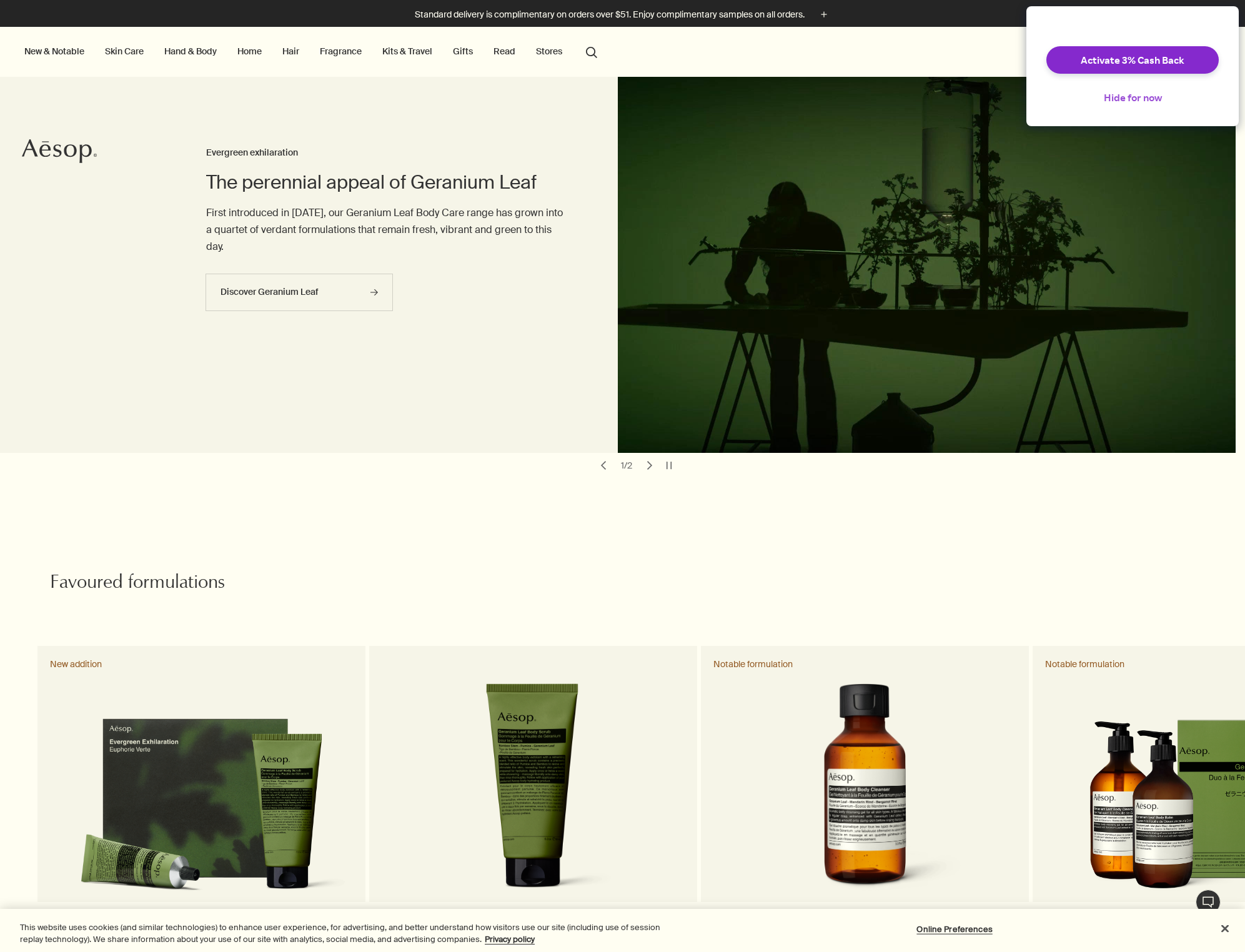
click at [1139, 109] on button "Hide for now" at bounding box center [1133, 98] width 78 height 28
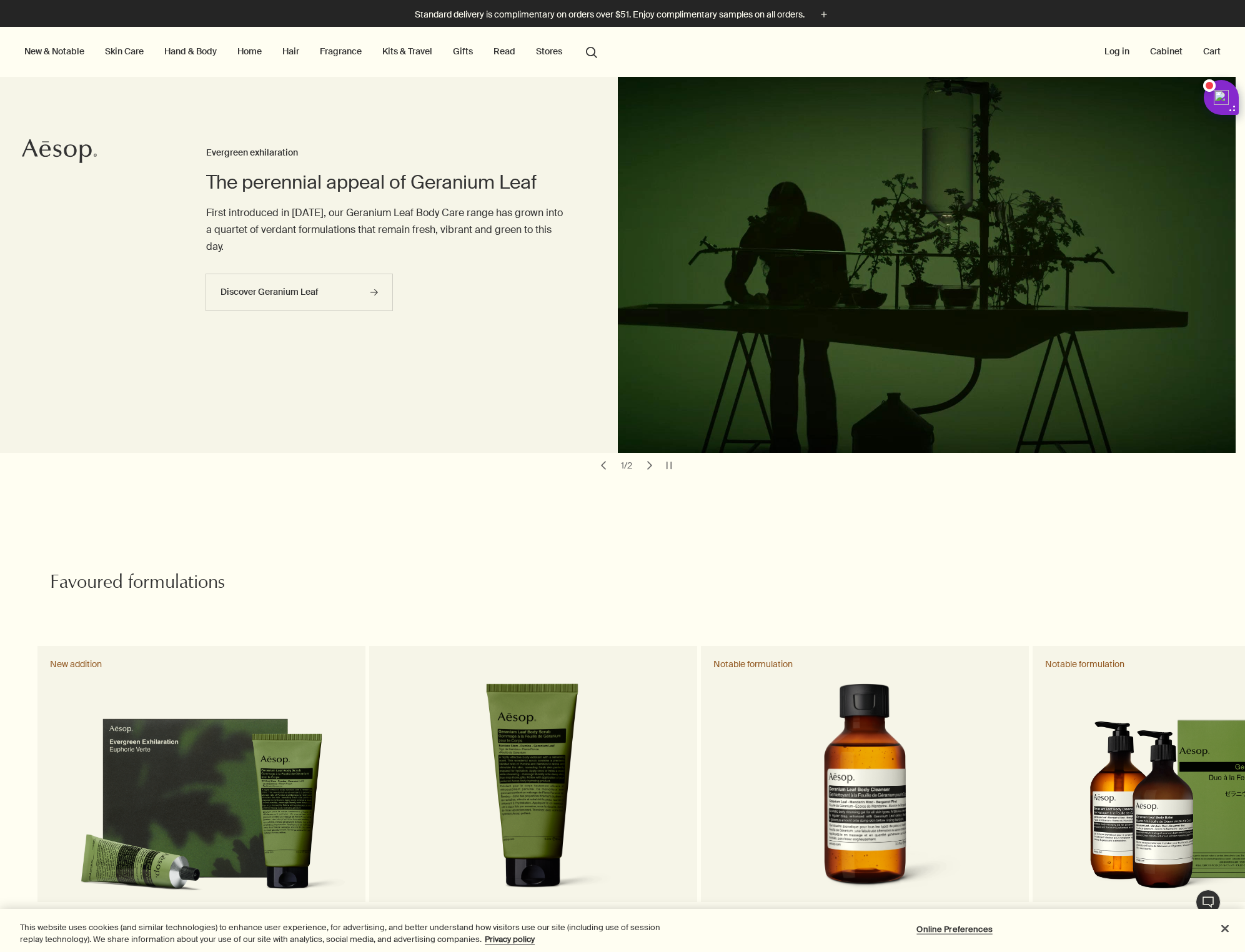
click at [591, 54] on button "search Search" at bounding box center [591, 51] width 22 height 24
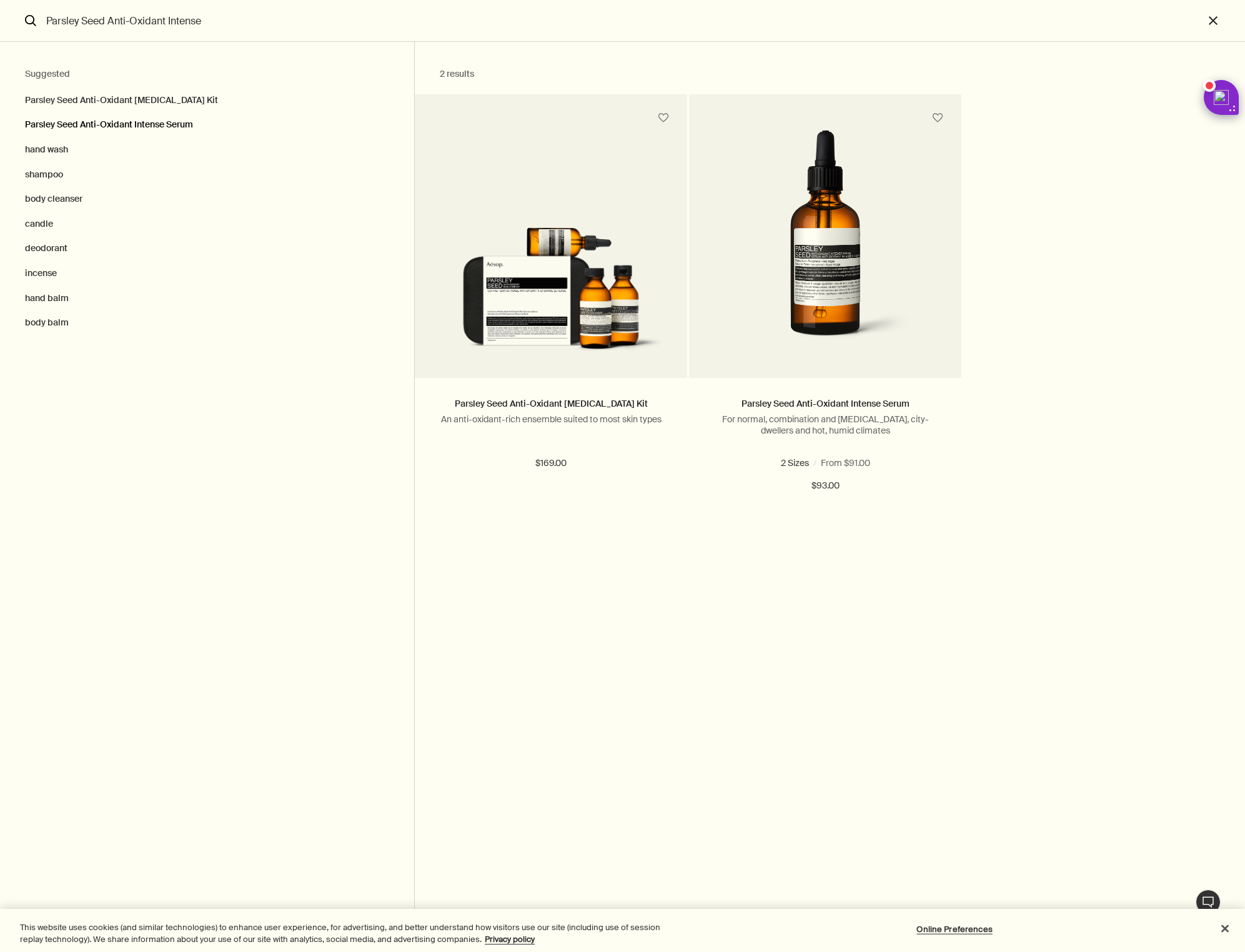
click at [90, 125] on button "Parsley Seed Anti-Oxidant Intense Serum" at bounding box center [207, 125] width 414 height 25
type input "Parsley Seed Anti-Oxidant Intense Serum"
